Goal: Task Accomplishment & Management: Use online tool/utility

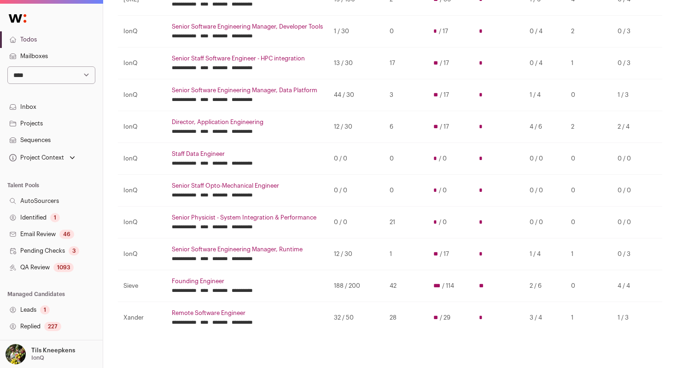
scroll to position [178, 0]
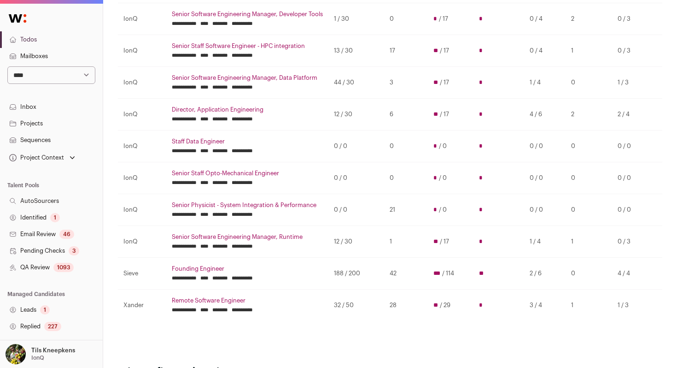
click at [366, 69] on td "44 / 30" at bounding box center [357, 83] width 56 height 32
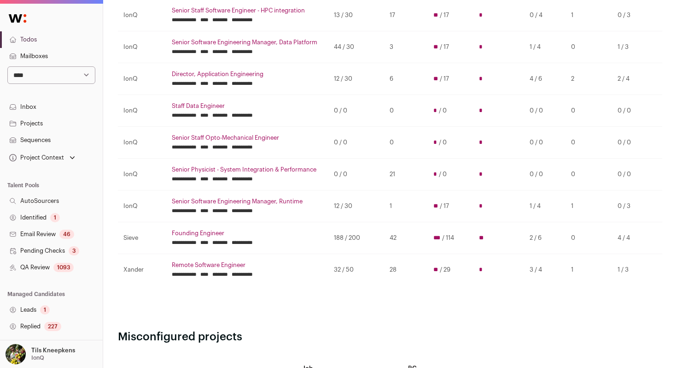
scroll to position [226, 0]
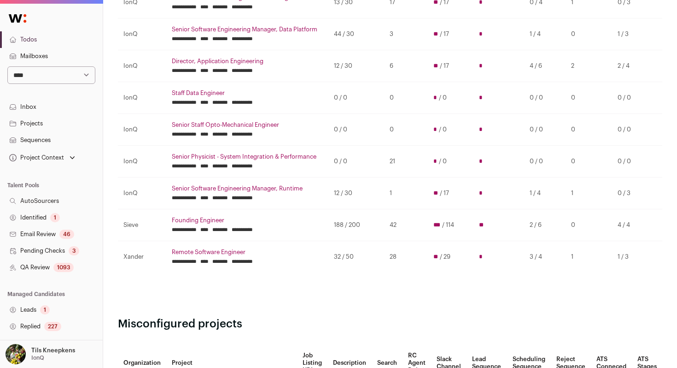
click at [345, 258] on td "32 / 50" at bounding box center [357, 257] width 56 height 32
click at [369, 257] on td "32 / 50" at bounding box center [357, 257] width 56 height 32
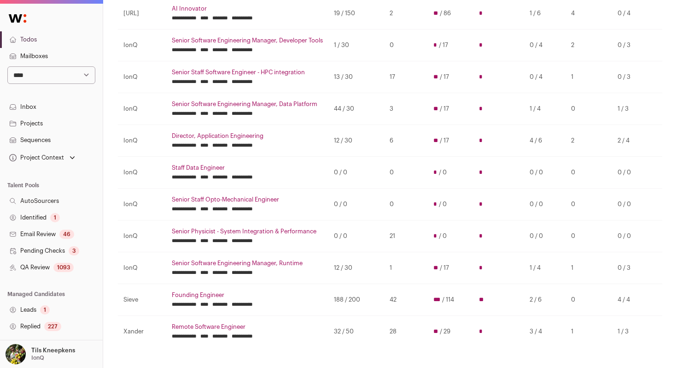
scroll to position [164, 0]
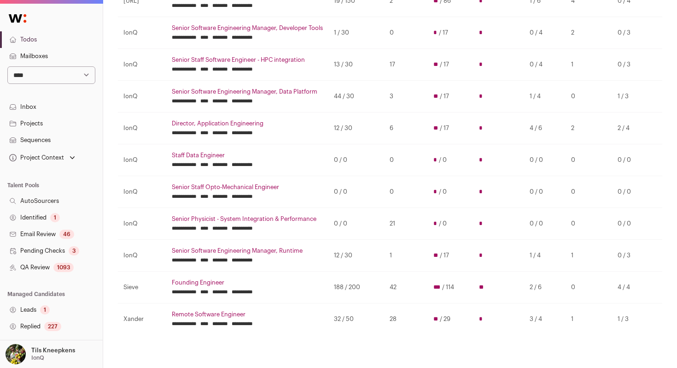
click at [263, 247] on link "Senior Software Engineering Manager, Runtime" at bounding box center [247, 250] width 151 height 7
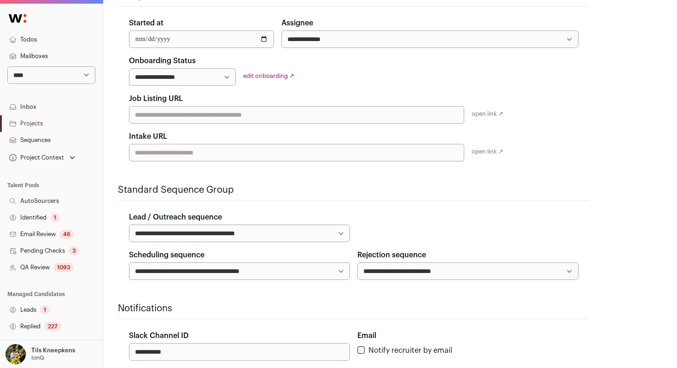
select select "*****"
